Goal: Transaction & Acquisition: Book appointment/travel/reservation

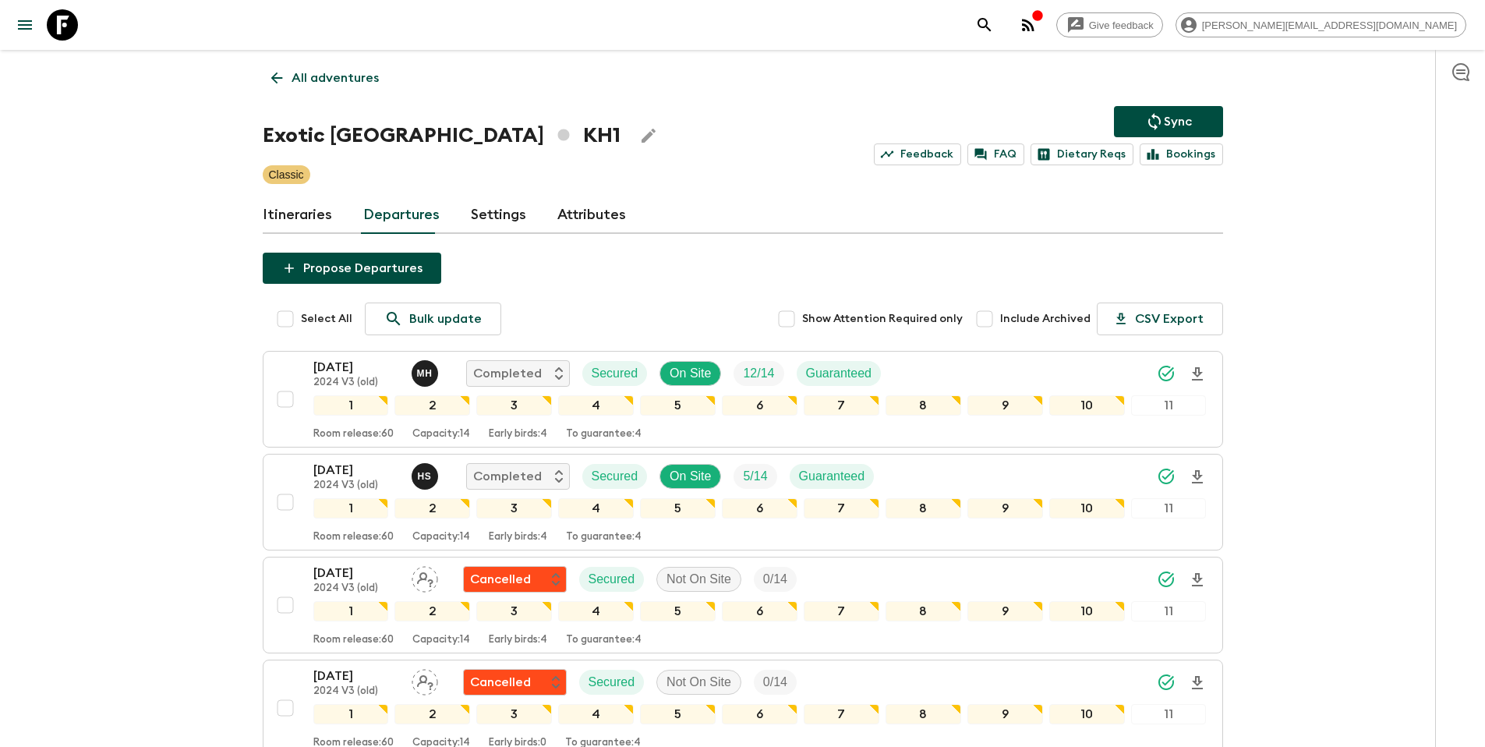
click at [338, 75] on p "All adventures" at bounding box center [335, 78] width 87 height 19
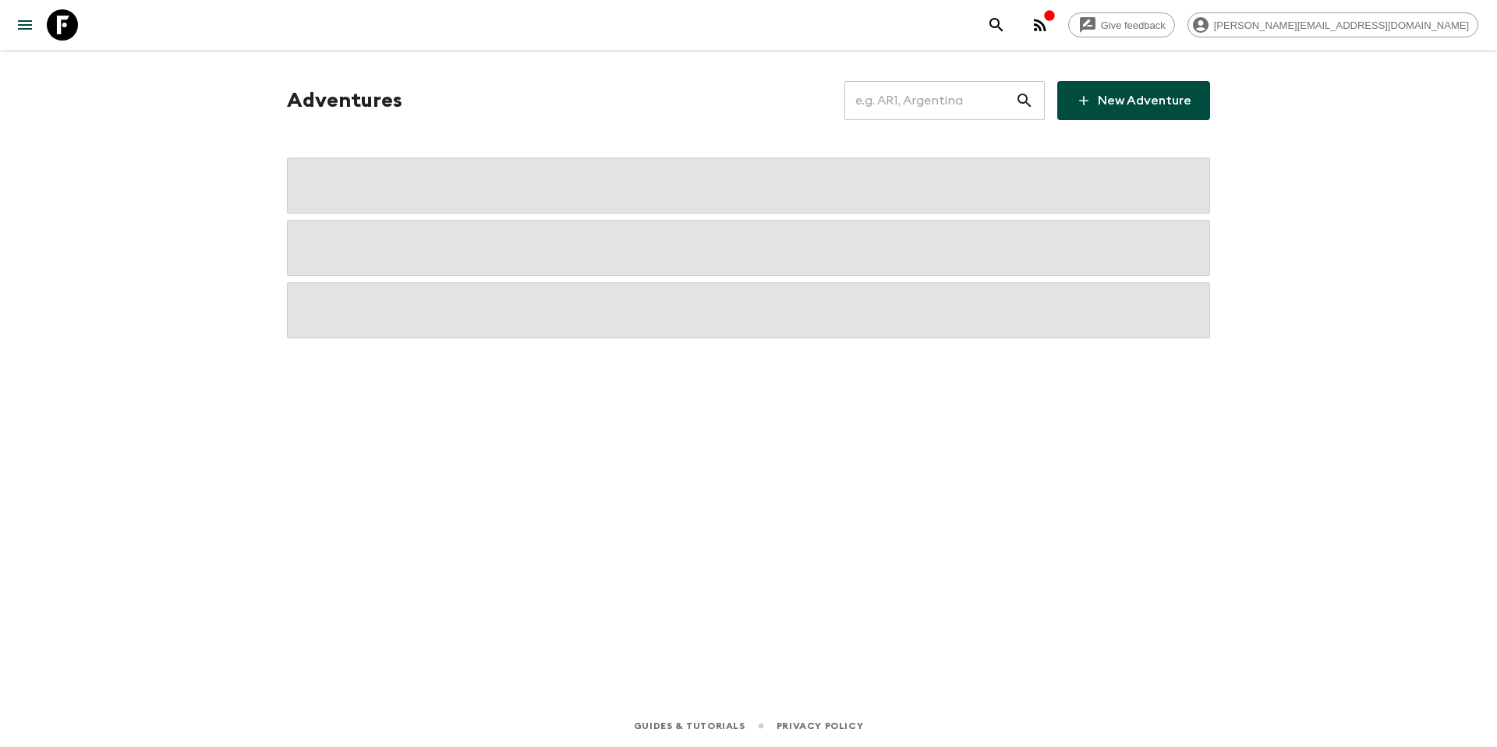
click at [947, 99] on input "text" at bounding box center [929, 101] width 171 height 44
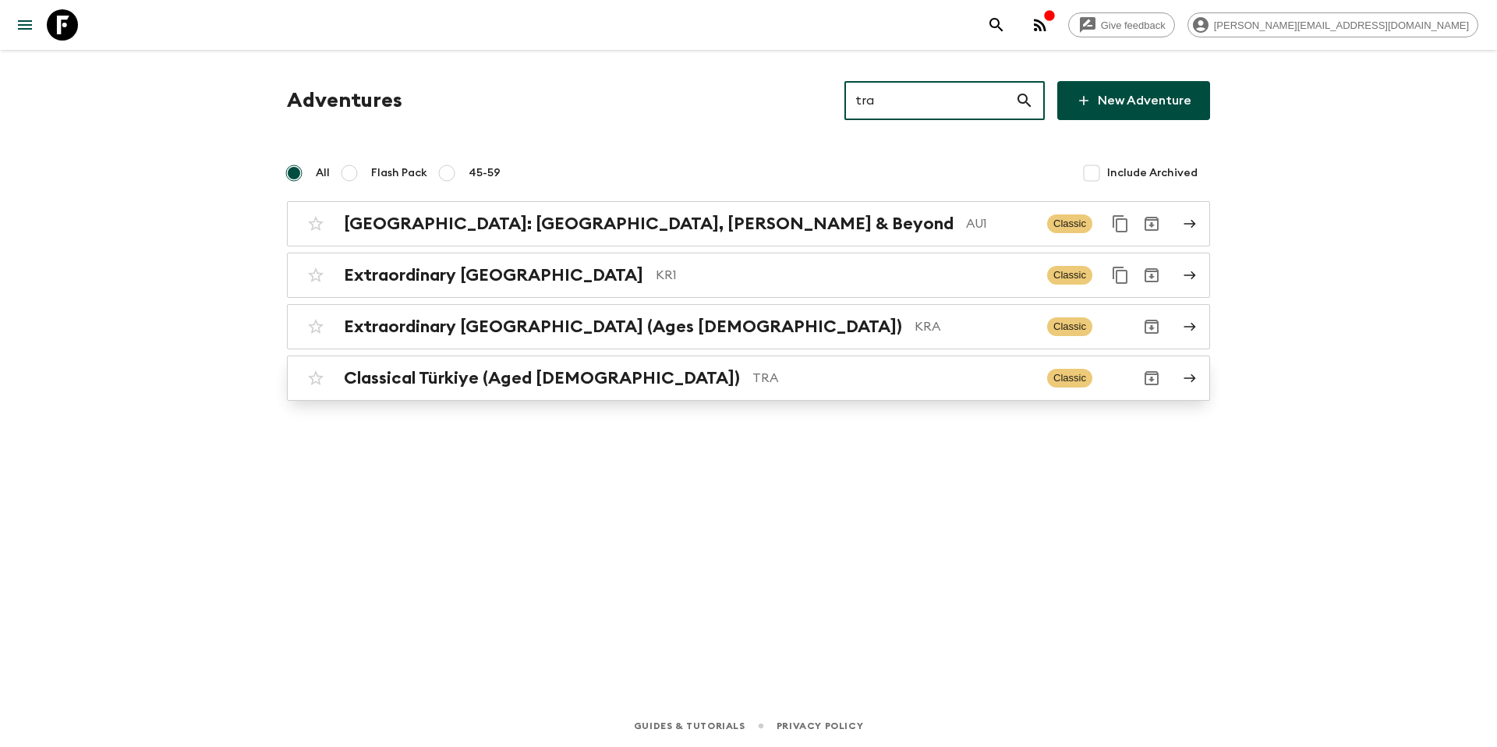
type input "tra"
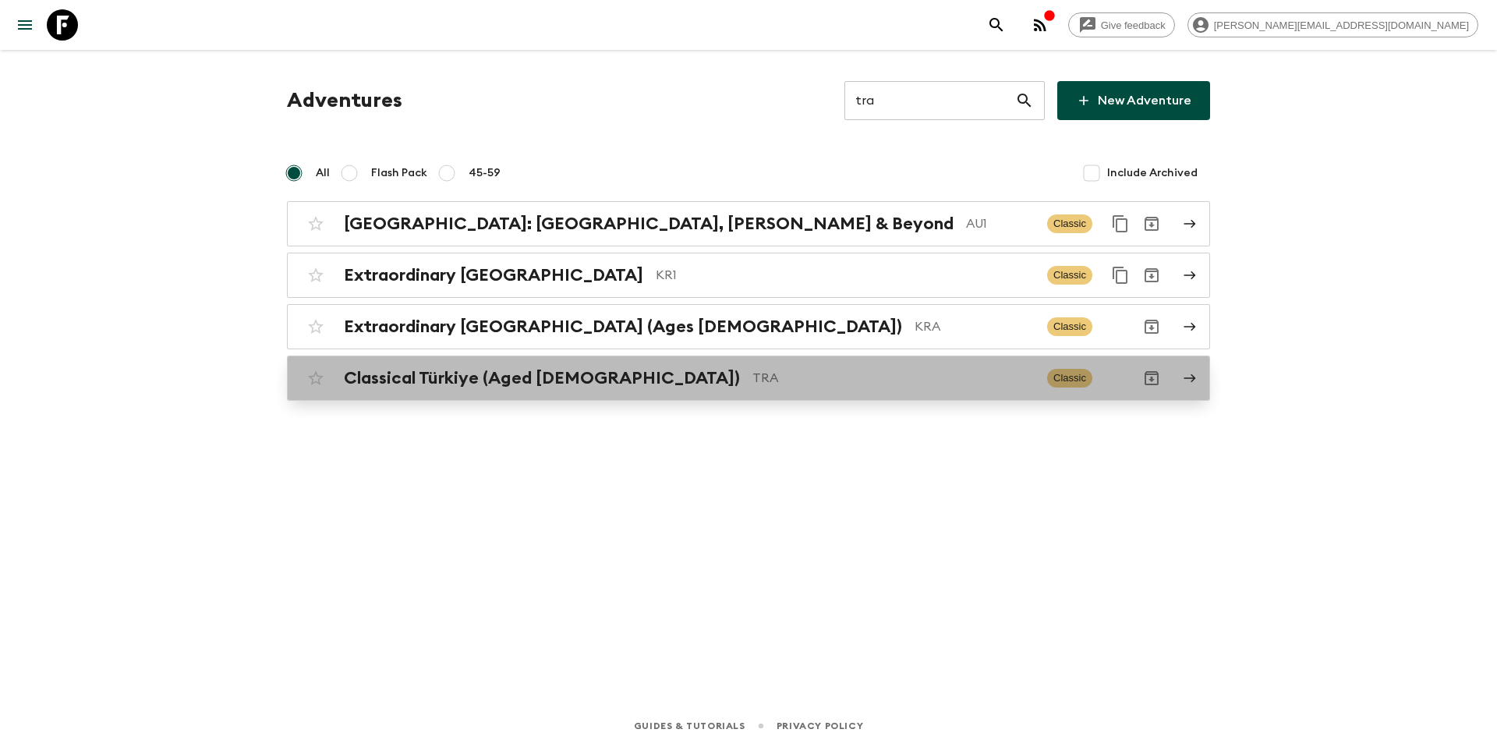
click at [771, 372] on p "TRA" at bounding box center [893, 378] width 282 height 19
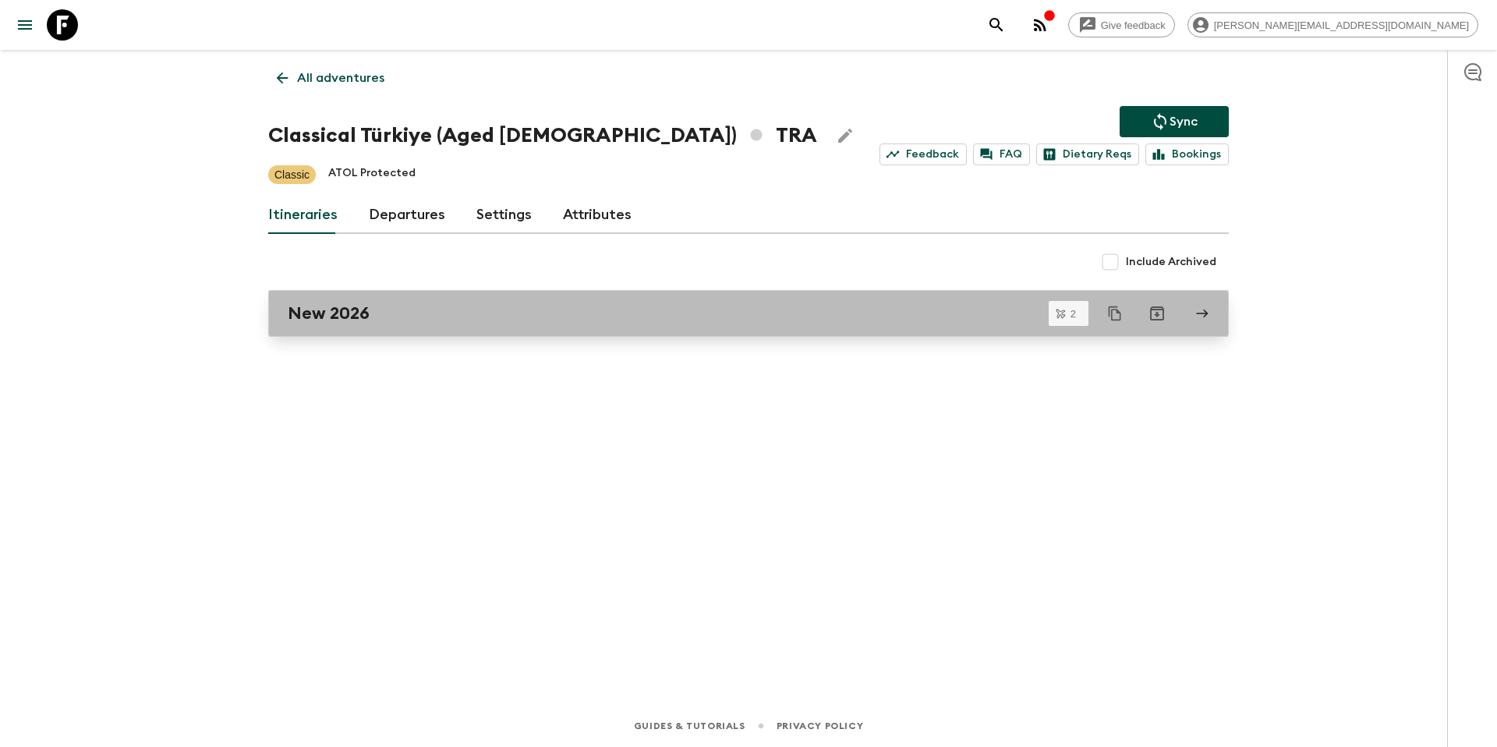
click at [461, 319] on div "New 2026" at bounding box center [734, 313] width 892 height 20
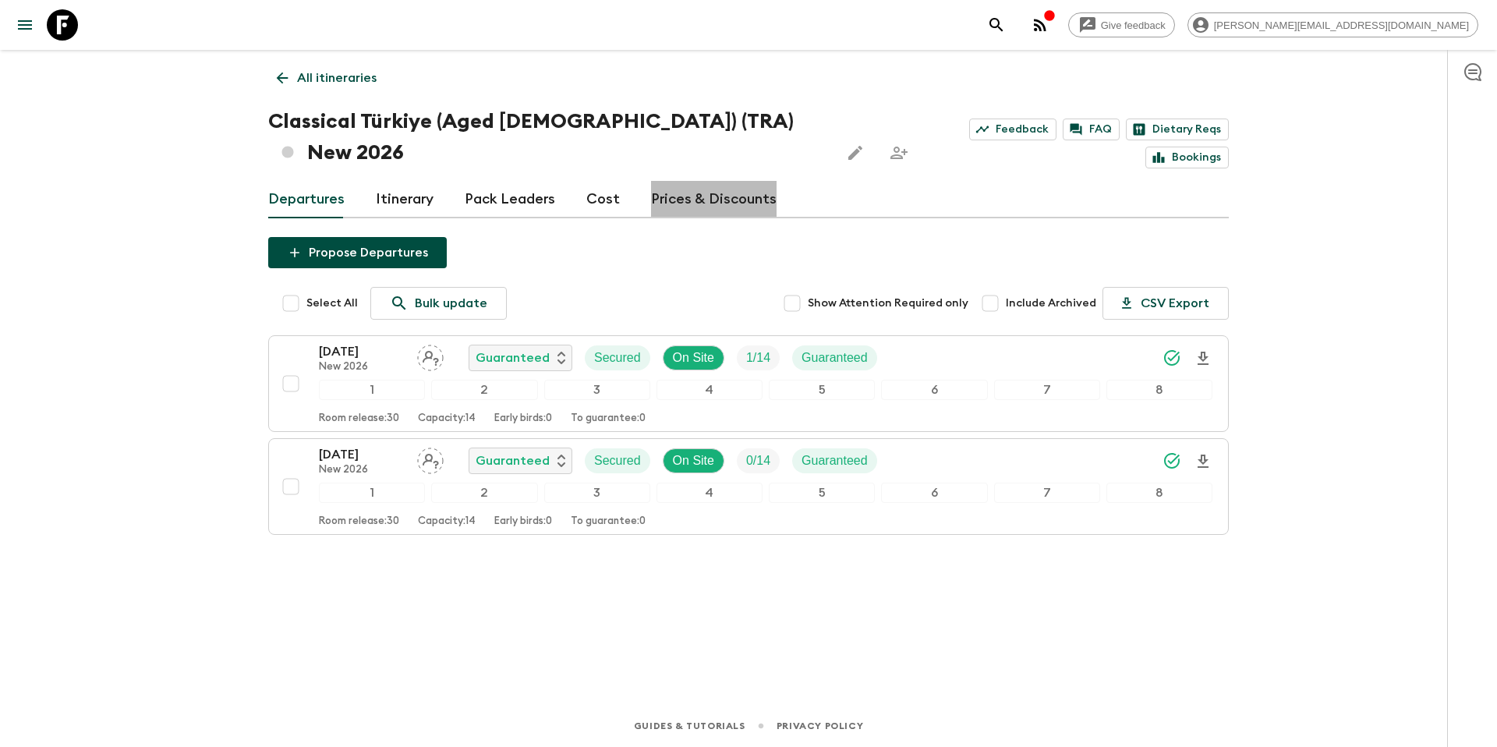
click at [708, 181] on link "Prices & Discounts" at bounding box center [714, 199] width 126 height 37
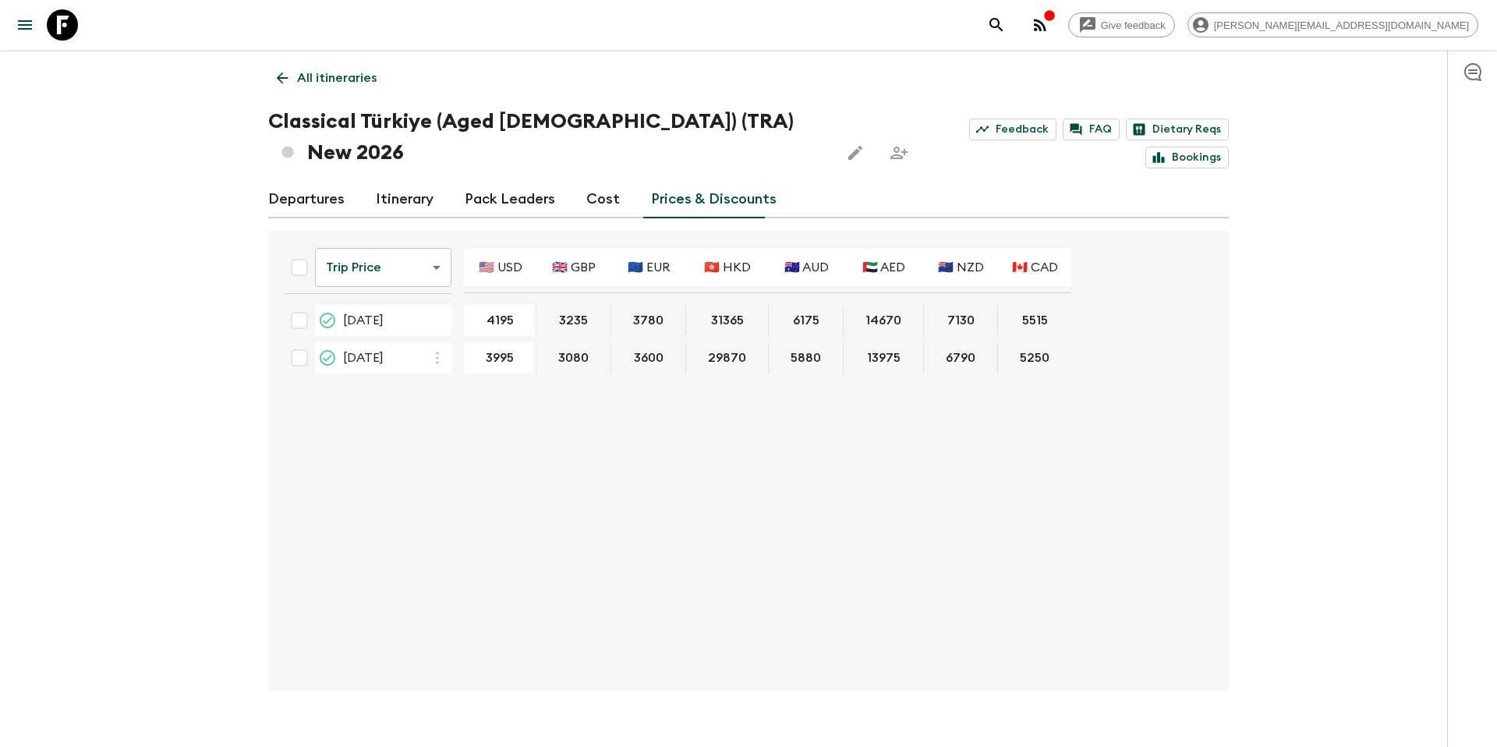
click at [405, 235] on body "Give feedback [PERSON_NAME][EMAIL_ADDRESS][DOMAIN_NAME] All itineraries Classic…" at bounding box center [748, 388] width 1497 height 777
click at [406, 331] on li "Promotional Discount" at bounding box center [385, 324] width 154 height 25
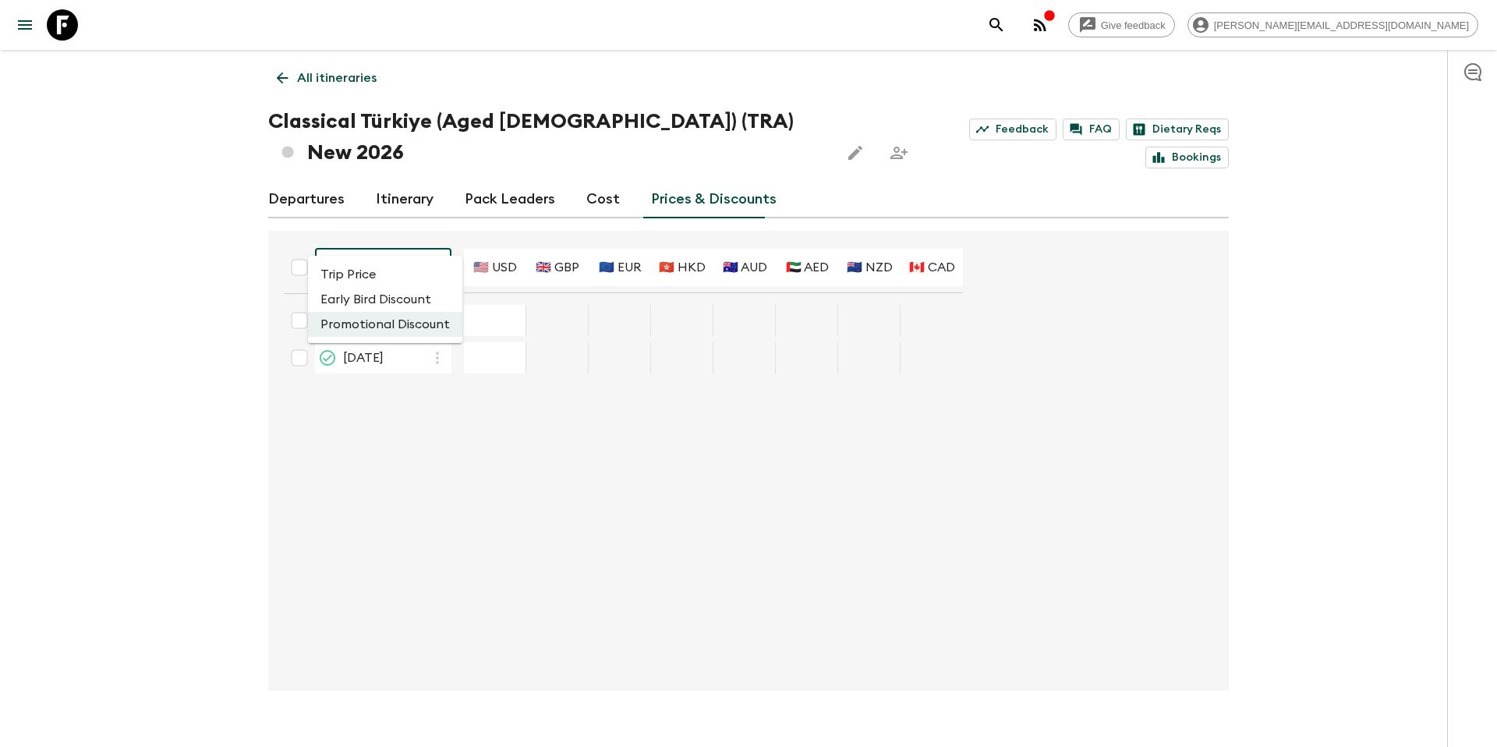
click at [428, 239] on body "Give feedback [PERSON_NAME][EMAIL_ADDRESS][DOMAIN_NAME] All itineraries Classic…" at bounding box center [748, 388] width 1497 height 777
click at [600, 168] on div at bounding box center [748, 373] width 1497 height 747
click at [597, 181] on link "Cost" at bounding box center [603, 199] width 34 height 37
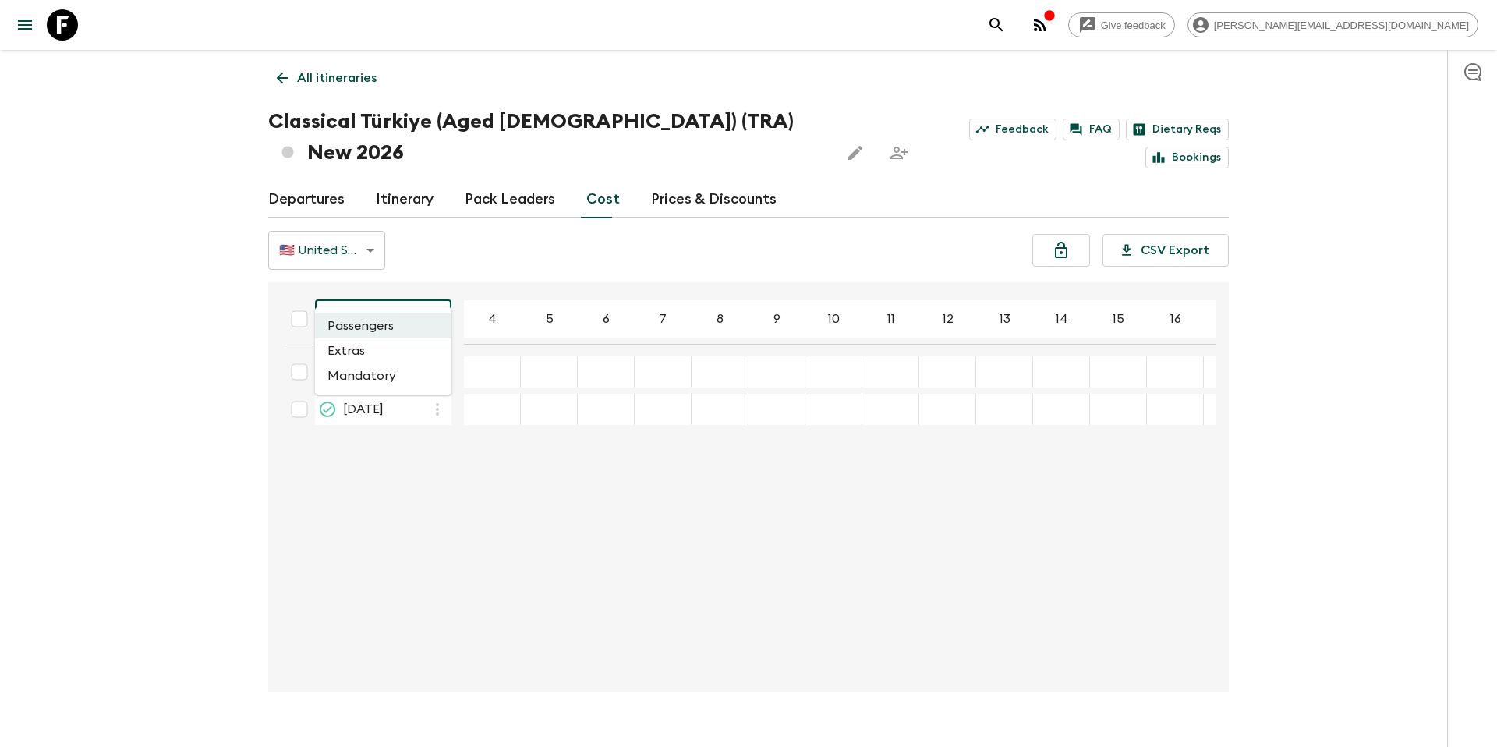
click at [404, 294] on body "Give feedback [PERSON_NAME][EMAIL_ADDRESS][DOMAIN_NAME] All itineraries Classic…" at bounding box center [748, 388] width 1497 height 777
click at [387, 345] on li "Extras" at bounding box center [383, 350] width 136 height 25
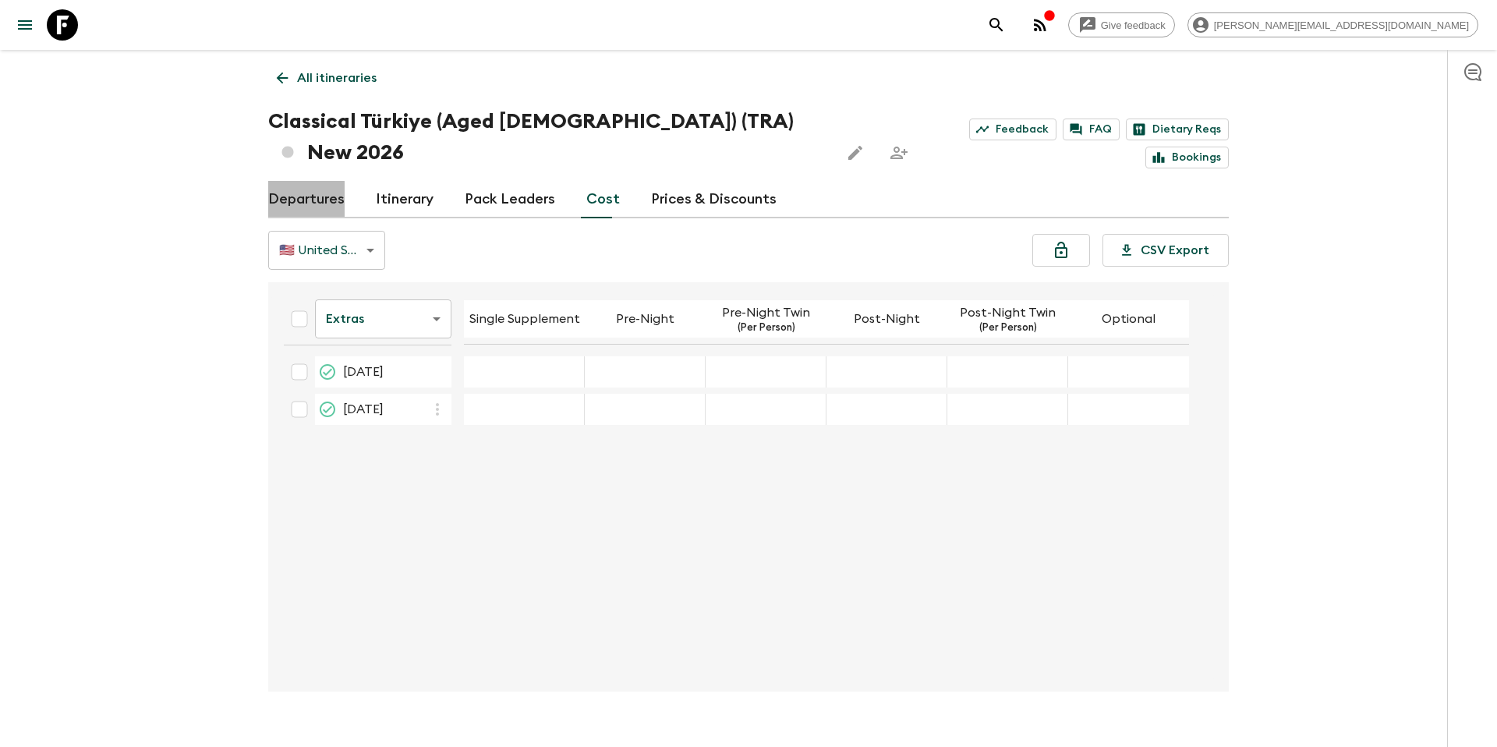
click at [280, 181] on link "Departures" at bounding box center [306, 199] width 76 height 37
